Goal: Find specific fact

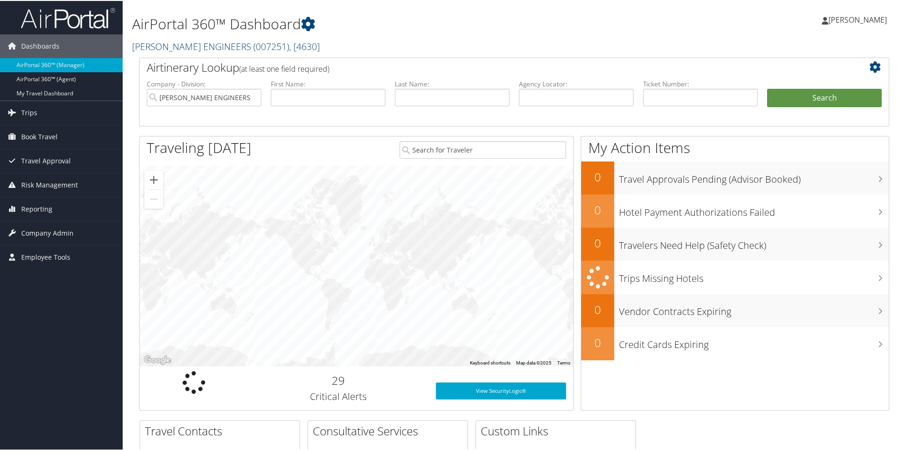
click at [253, 50] on span "( 007251 )" at bounding box center [271, 45] width 36 height 13
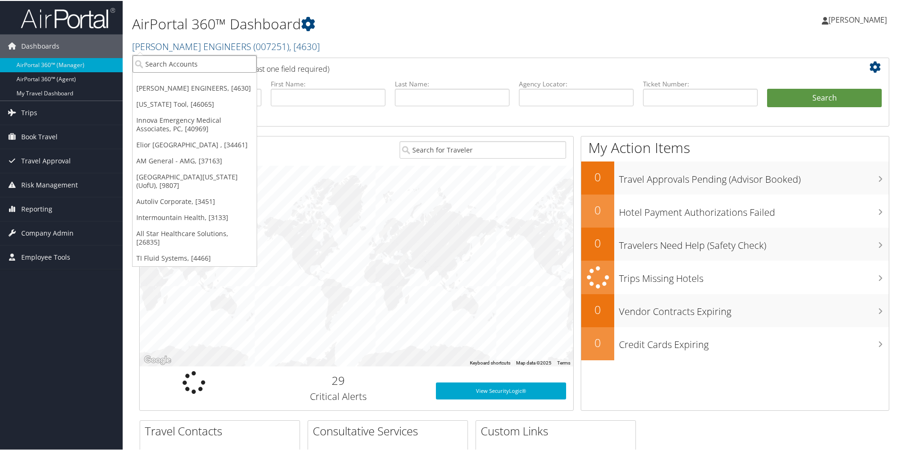
click at [229, 65] on input "search" at bounding box center [195, 62] width 124 height 17
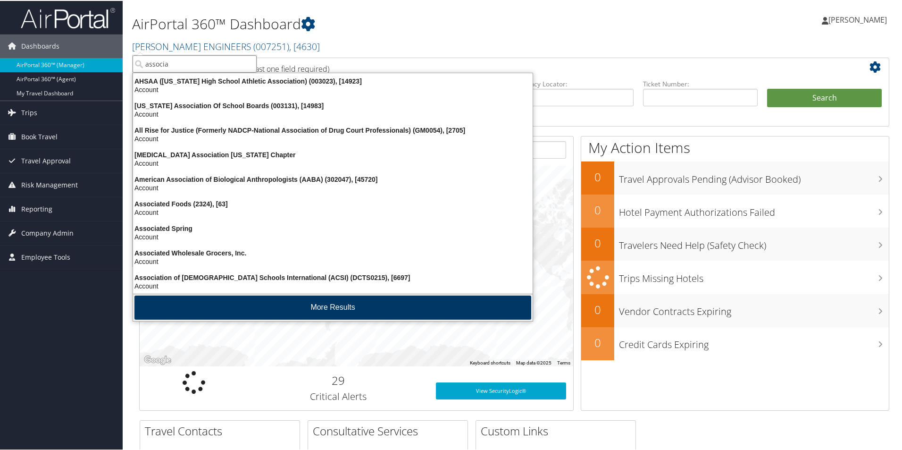
click at [238, 304] on button "More Results" at bounding box center [332, 306] width 397 height 24
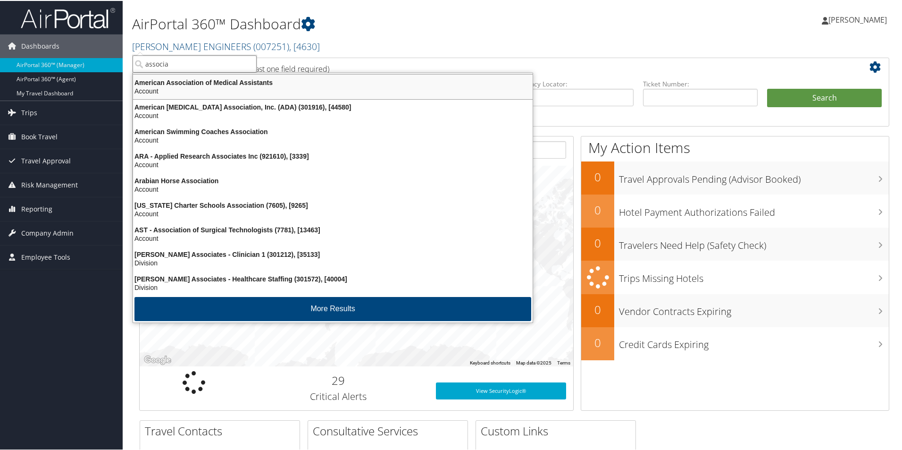
scroll to position [221, 0]
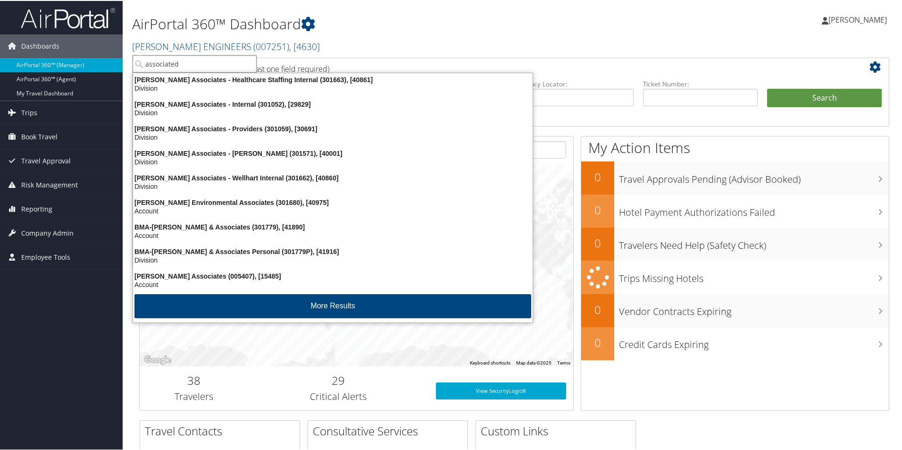
type input "associated f"
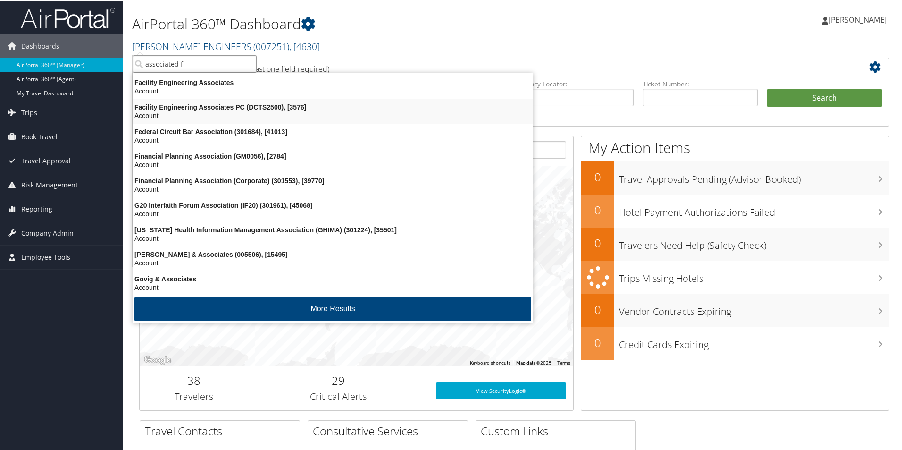
scroll to position [1214, 0]
click at [198, 65] on input "associated f" at bounding box center [195, 62] width 124 height 17
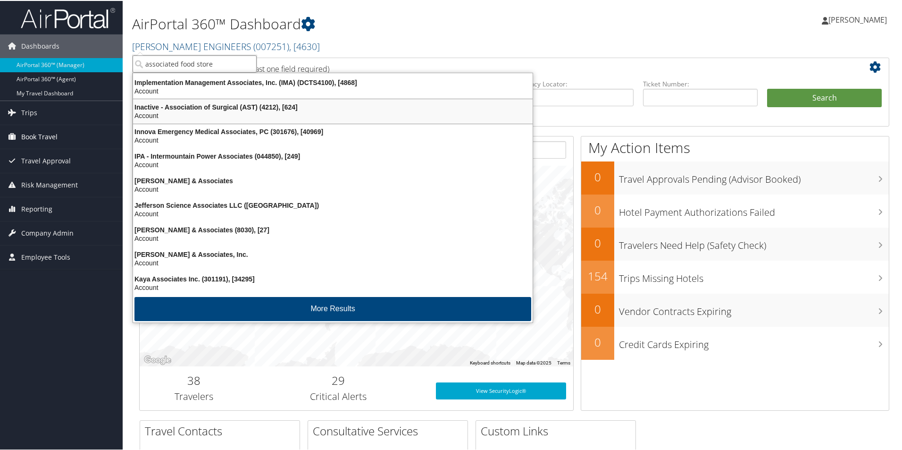
scroll to position [1710, 0]
type input "associated food store"
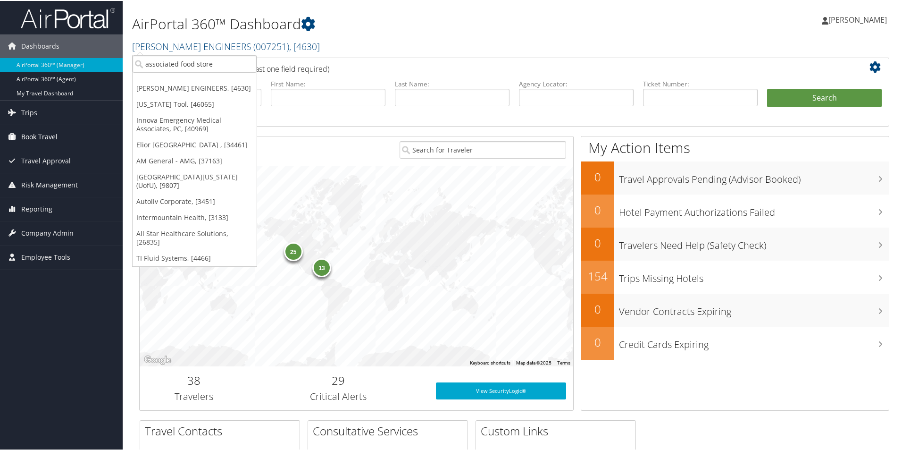
click at [73, 143] on link "Book Travel" at bounding box center [61, 136] width 123 height 24
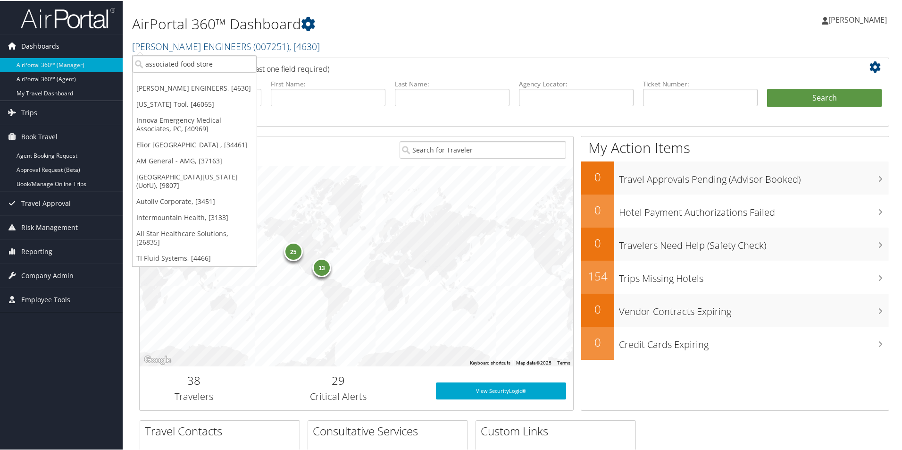
click at [73, 49] on link "Dashboards" at bounding box center [61, 46] width 123 height 24
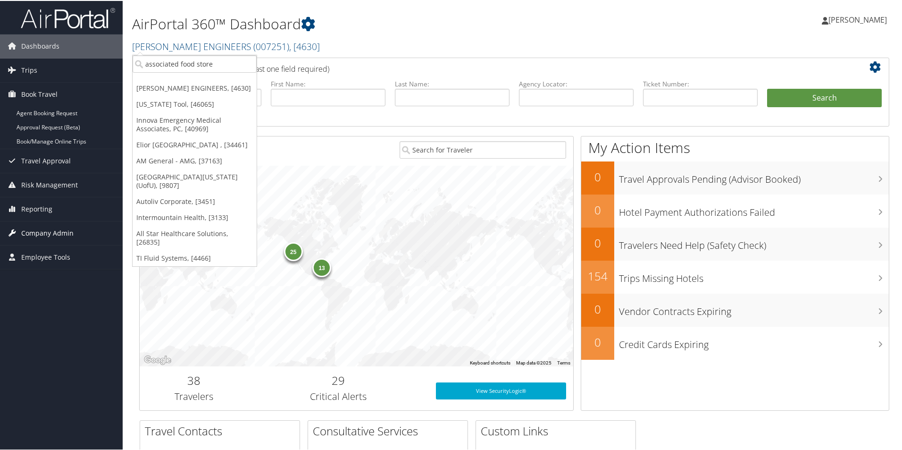
click at [61, 230] on span "Company Admin" at bounding box center [47, 232] width 52 height 24
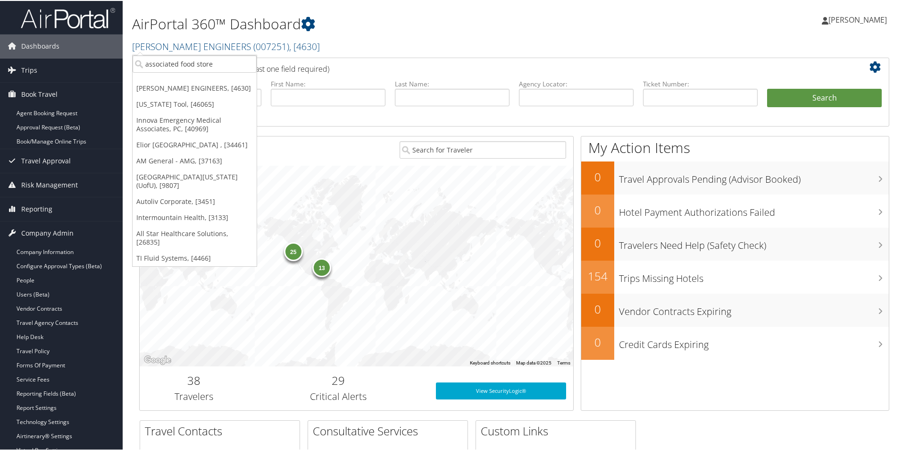
click at [61, 21] on img at bounding box center [68, 17] width 94 height 22
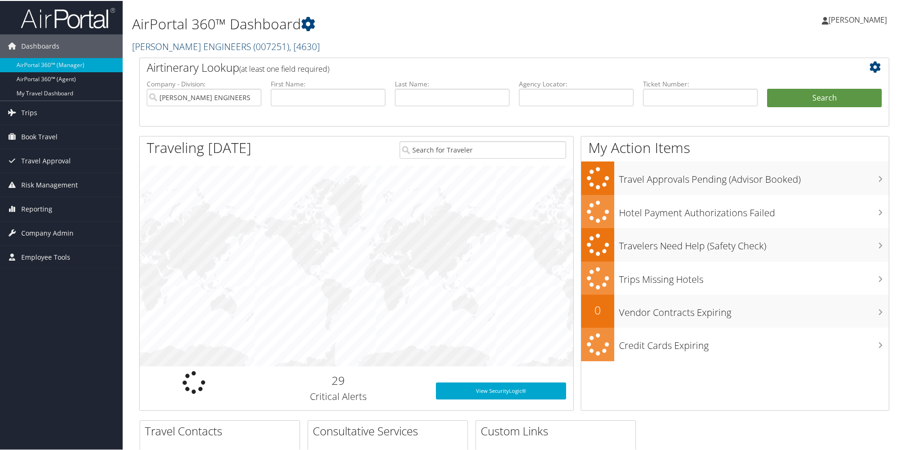
click at [162, 49] on link "CAROLLO ENGINEERS ( 007251 ) , [ 4630 ]" at bounding box center [226, 45] width 188 height 13
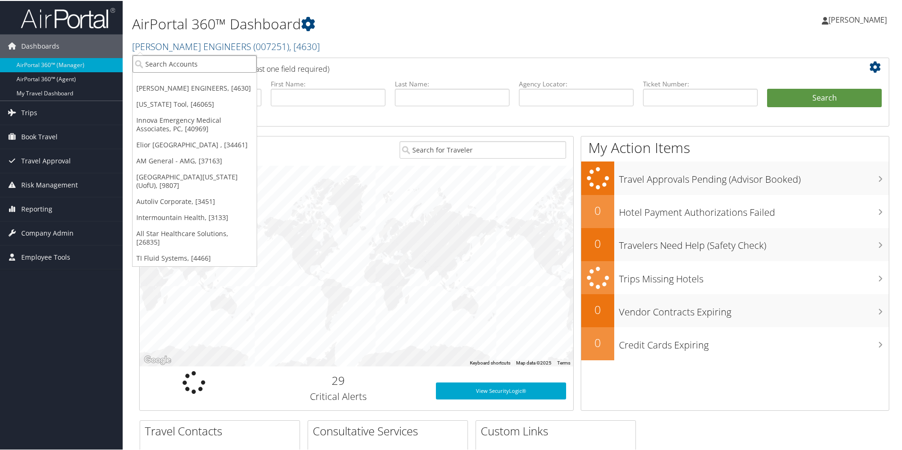
click at [169, 62] on input "search" at bounding box center [195, 62] width 124 height 17
type input "associated f"
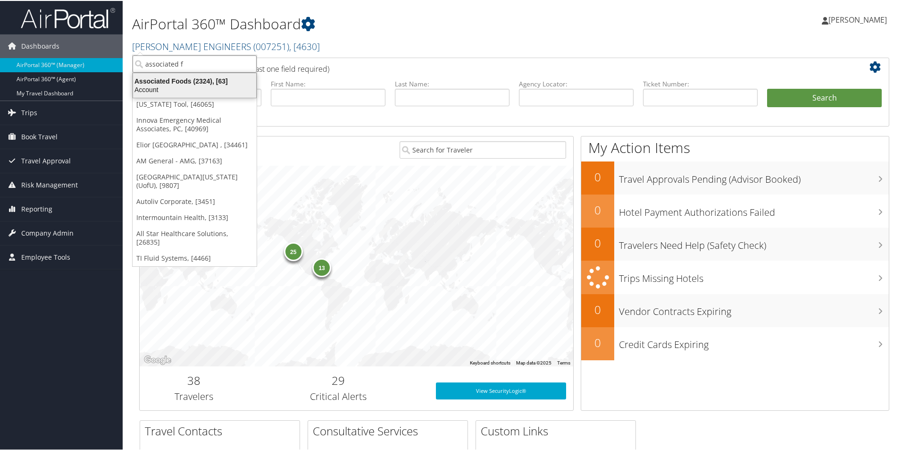
click at [203, 88] on div "Account" at bounding box center [194, 88] width 134 height 8
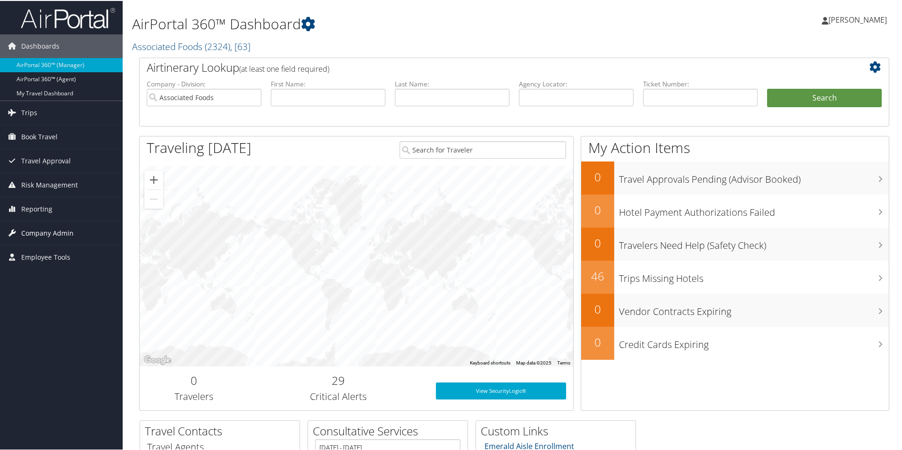
click at [50, 228] on span "Company Admin" at bounding box center [47, 232] width 52 height 24
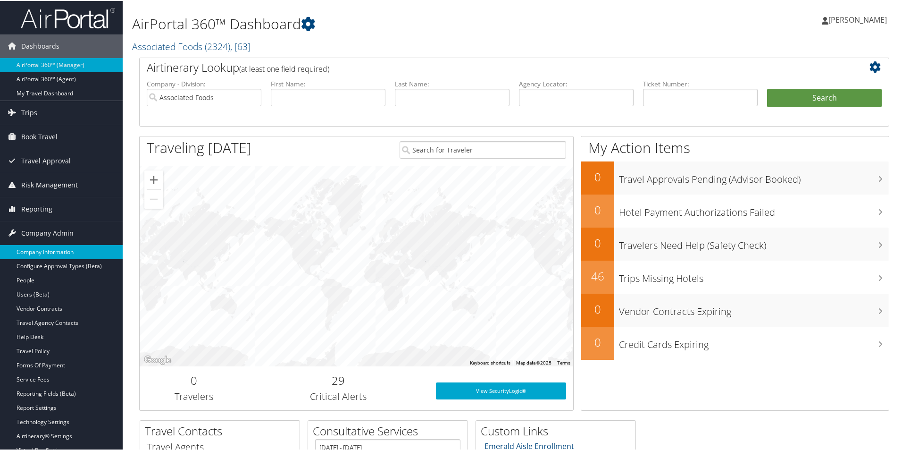
click at [56, 253] on link "Company Information" at bounding box center [61, 251] width 123 height 14
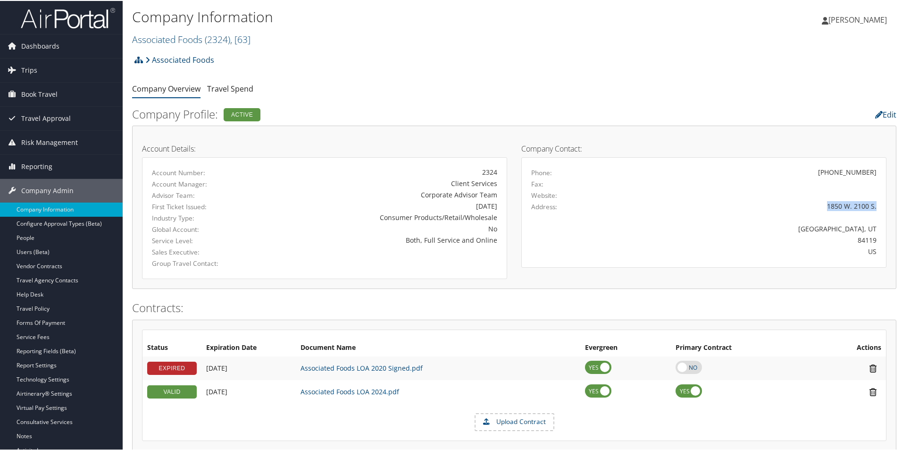
drag, startPoint x: 823, startPoint y: 207, endPoint x: 887, endPoint y: 208, distance: 64.2
click at [887, 208] on div "Company Contact: Phone: (801) 973-4400 Fax: Website: Address: 1850 W. 2100 S. S…" at bounding box center [703, 200] width 379 height 132
copy div "1850 W. 2100 S."
